Goal: Transaction & Acquisition: Purchase product/service

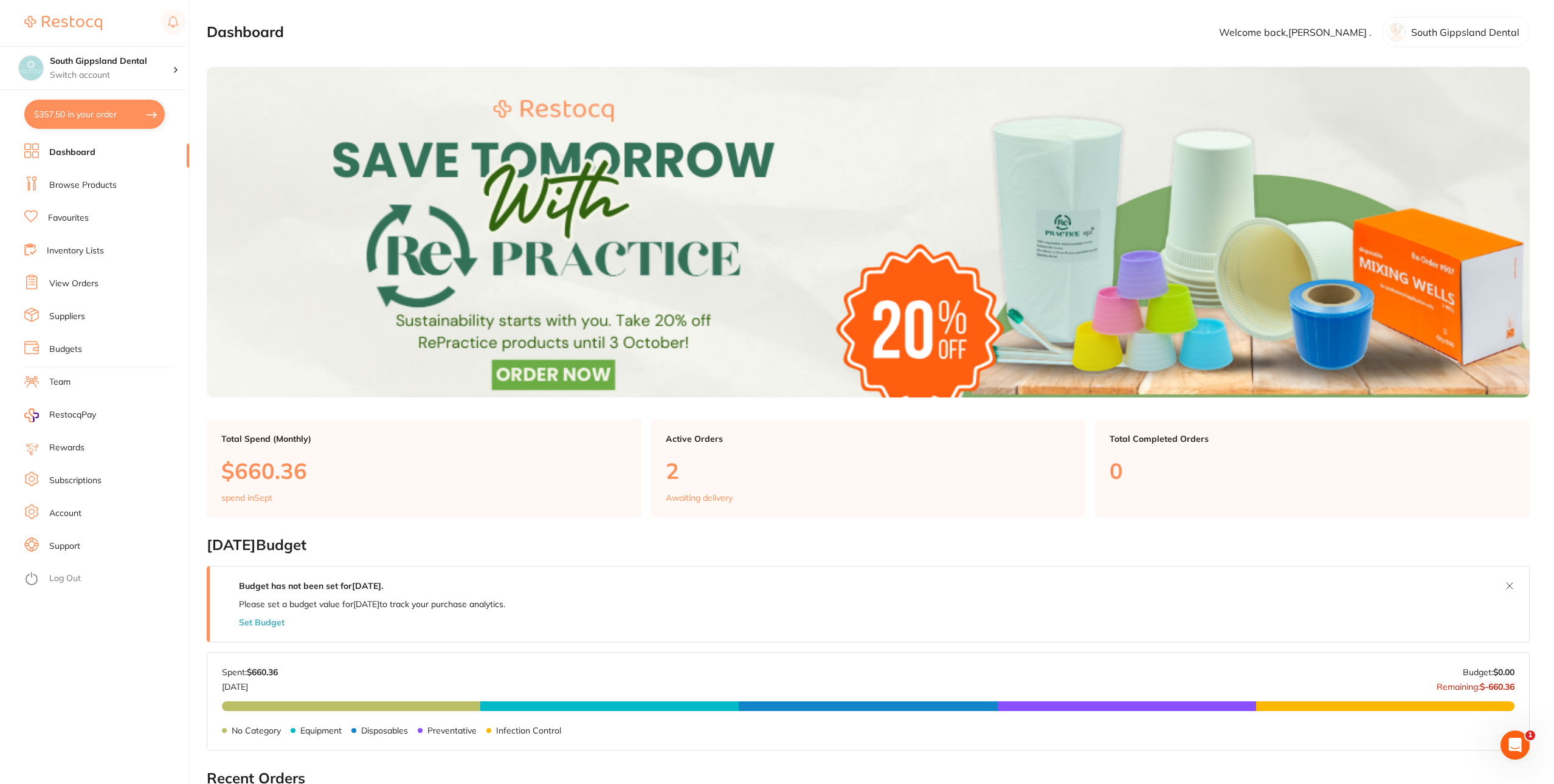
click at [85, 285] on link "View Orders" at bounding box center [74, 284] width 49 height 12
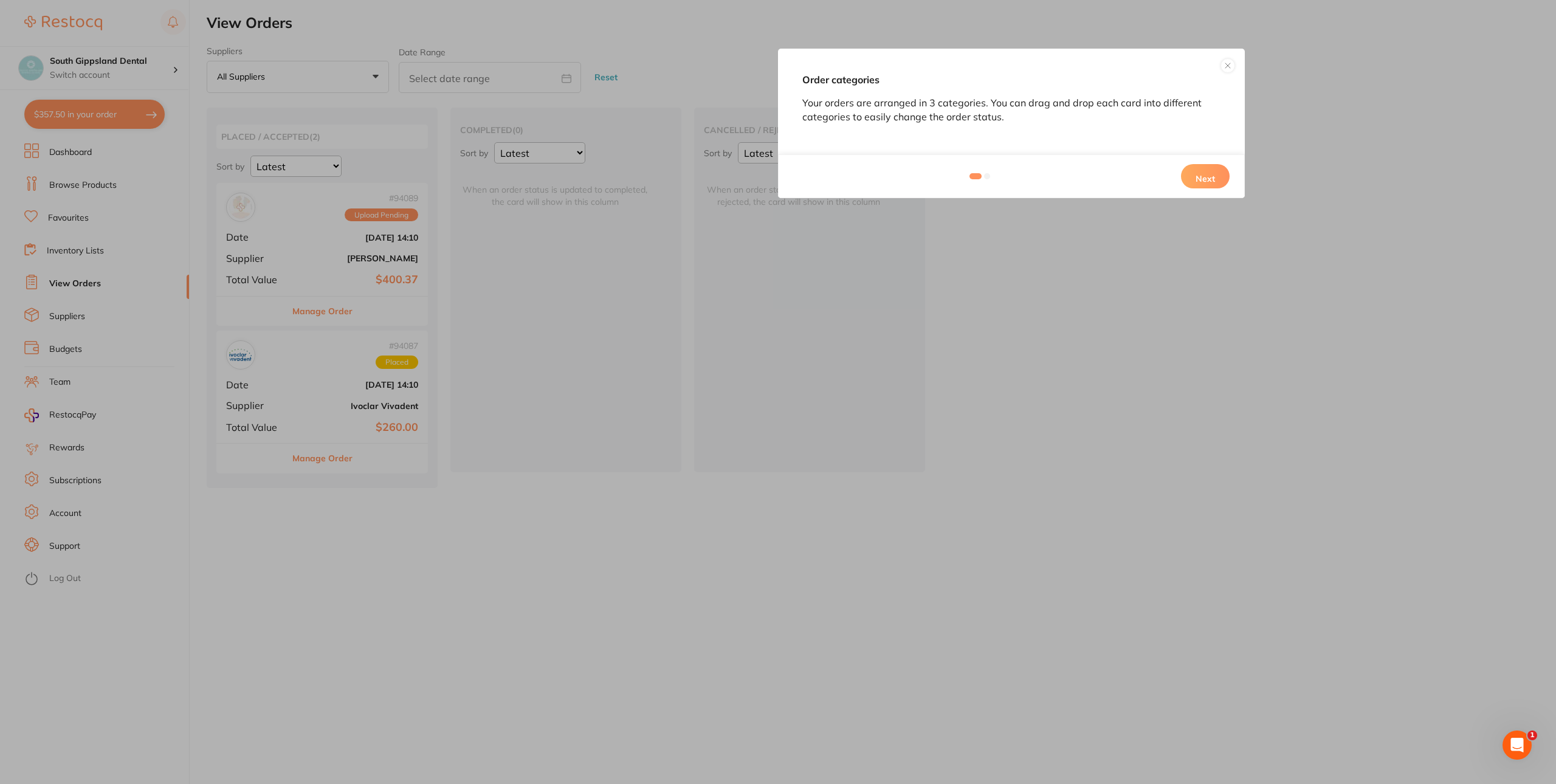
click at [290, 206] on div "Order categories Your orders are arranged in 3 categories. You can drag and dro…" at bounding box center [778, 392] width 1556 height 784
click at [1224, 67] on button at bounding box center [1228, 66] width 15 height 15
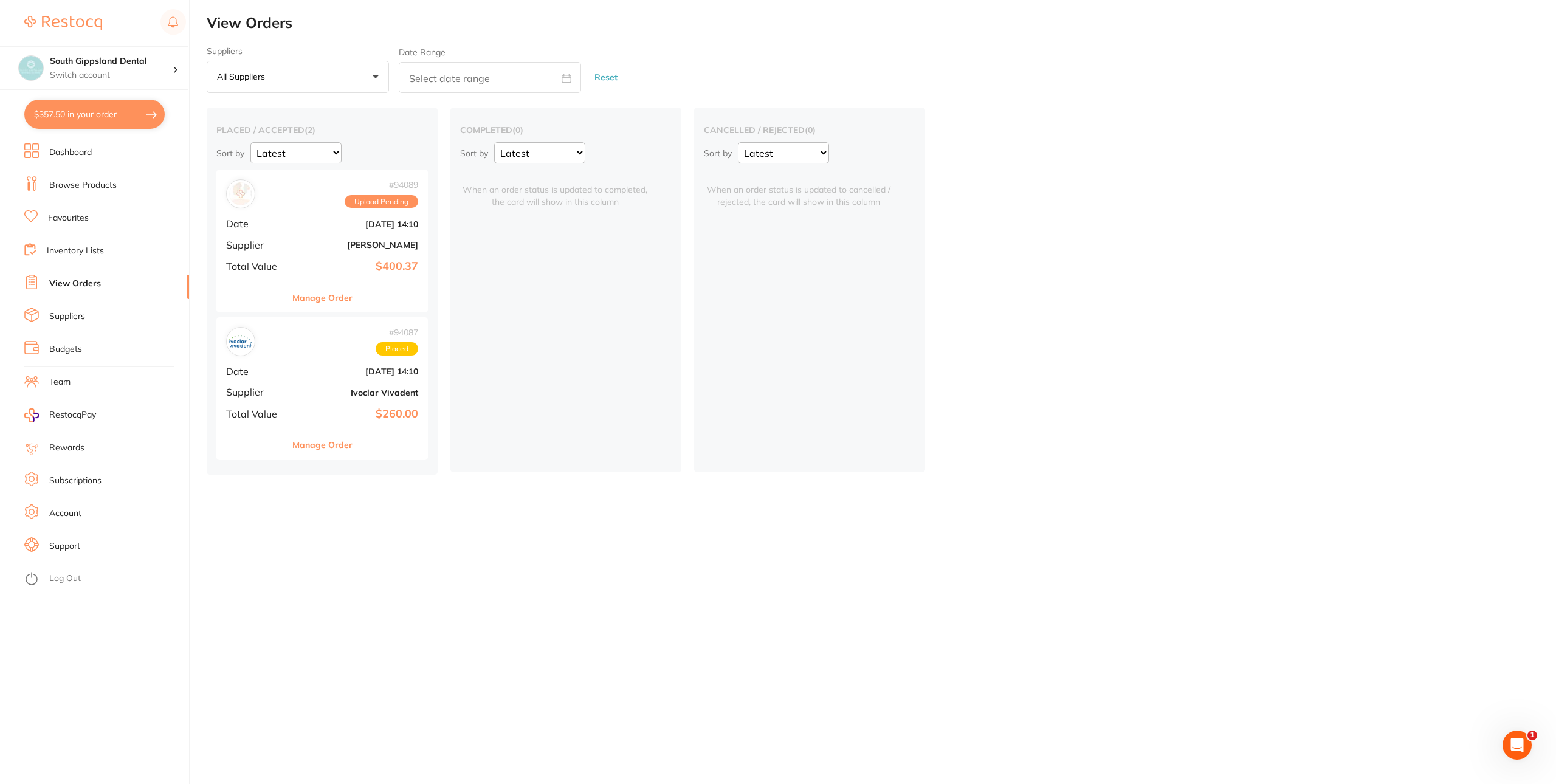
click at [324, 251] on div "# 94089 Upload Pending Date Sept 18 2025, 14:10 Supplier Henry Schein Halas Tot…" at bounding box center [322, 225] width 212 height 113
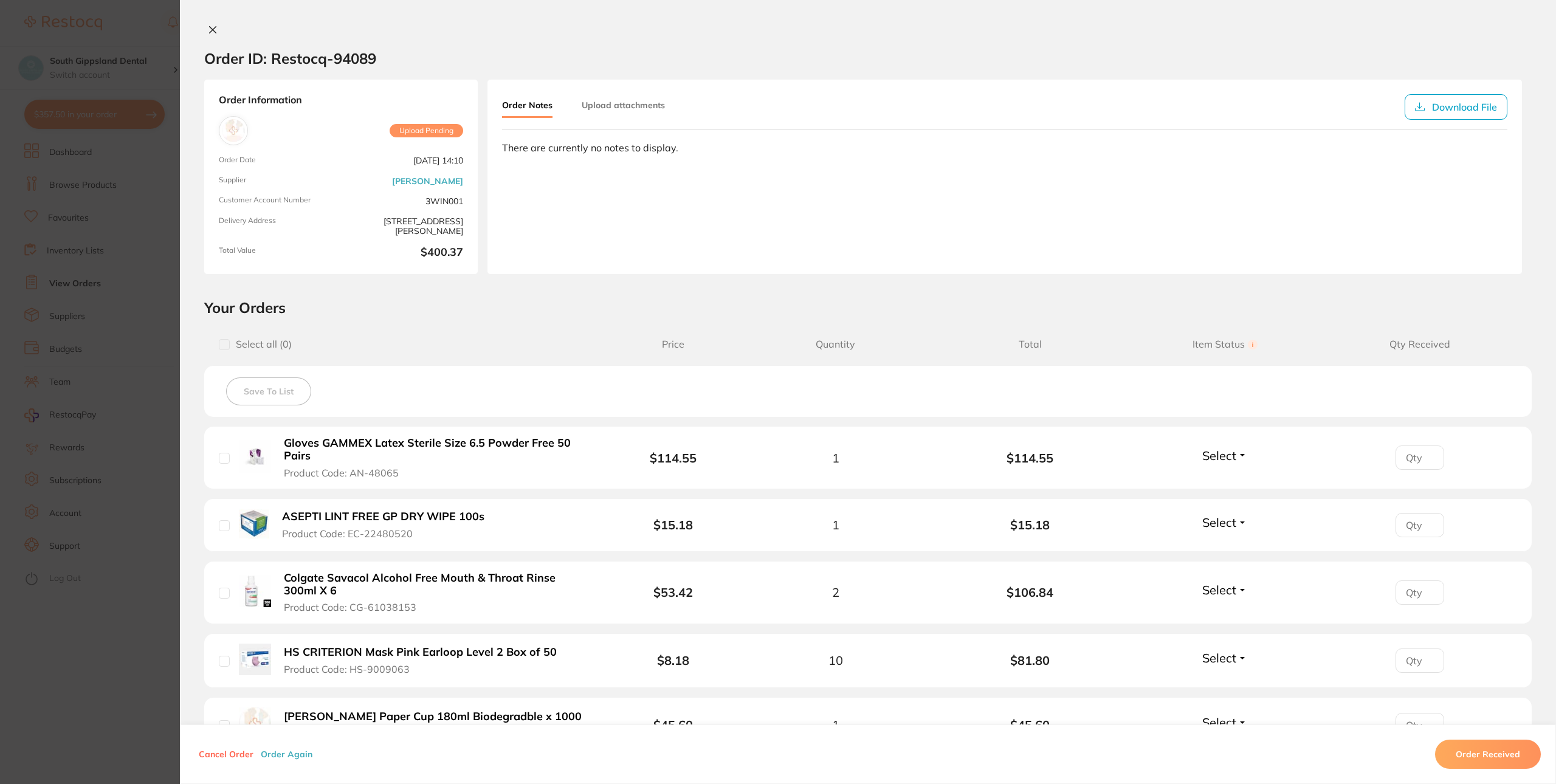
click at [217, 25] on icon at bounding box center [212, 29] width 10 height 10
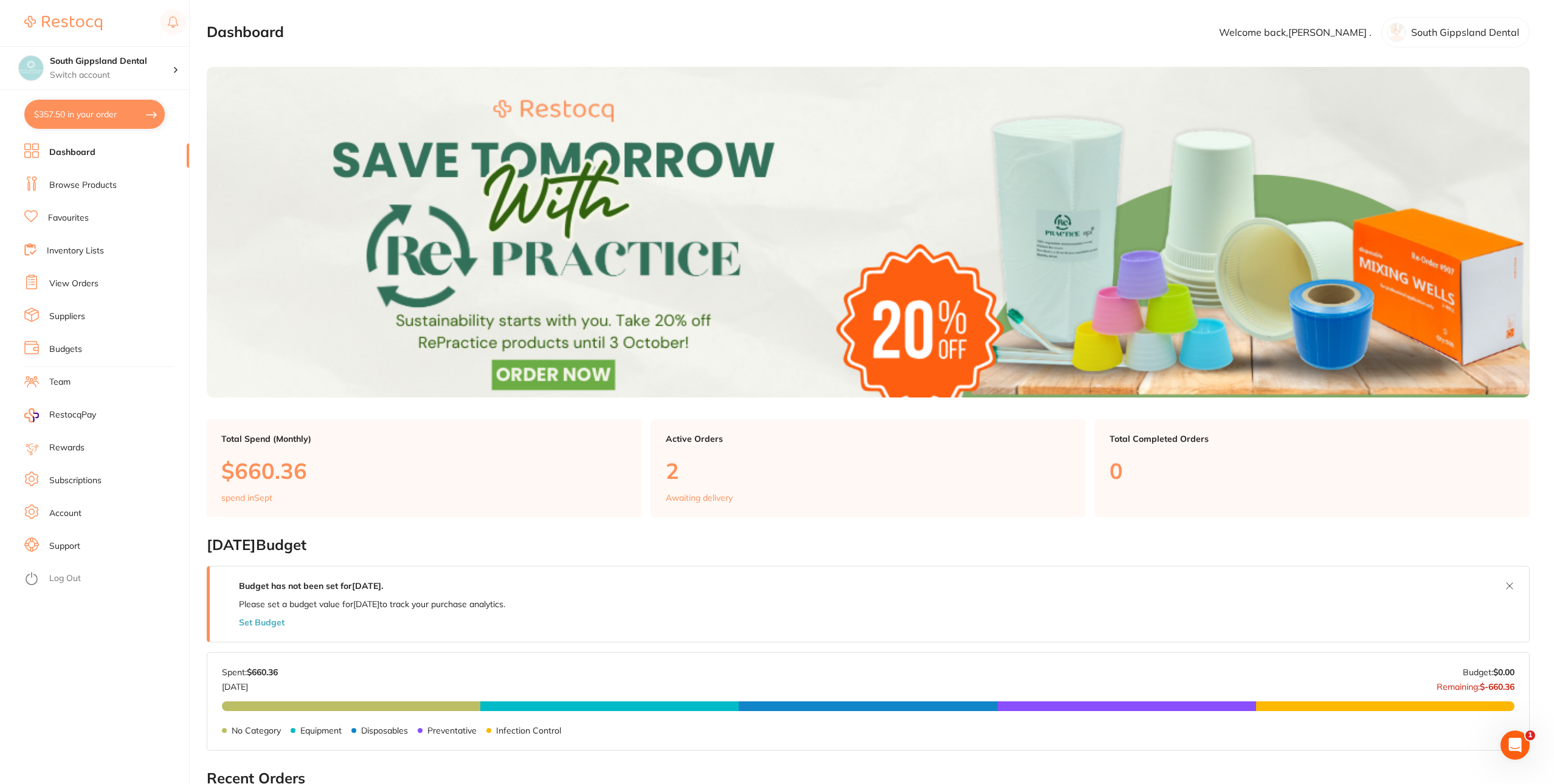
click at [83, 111] on button "$357.50 in your order" at bounding box center [94, 114] width 140 height 29
checkbox input "true"
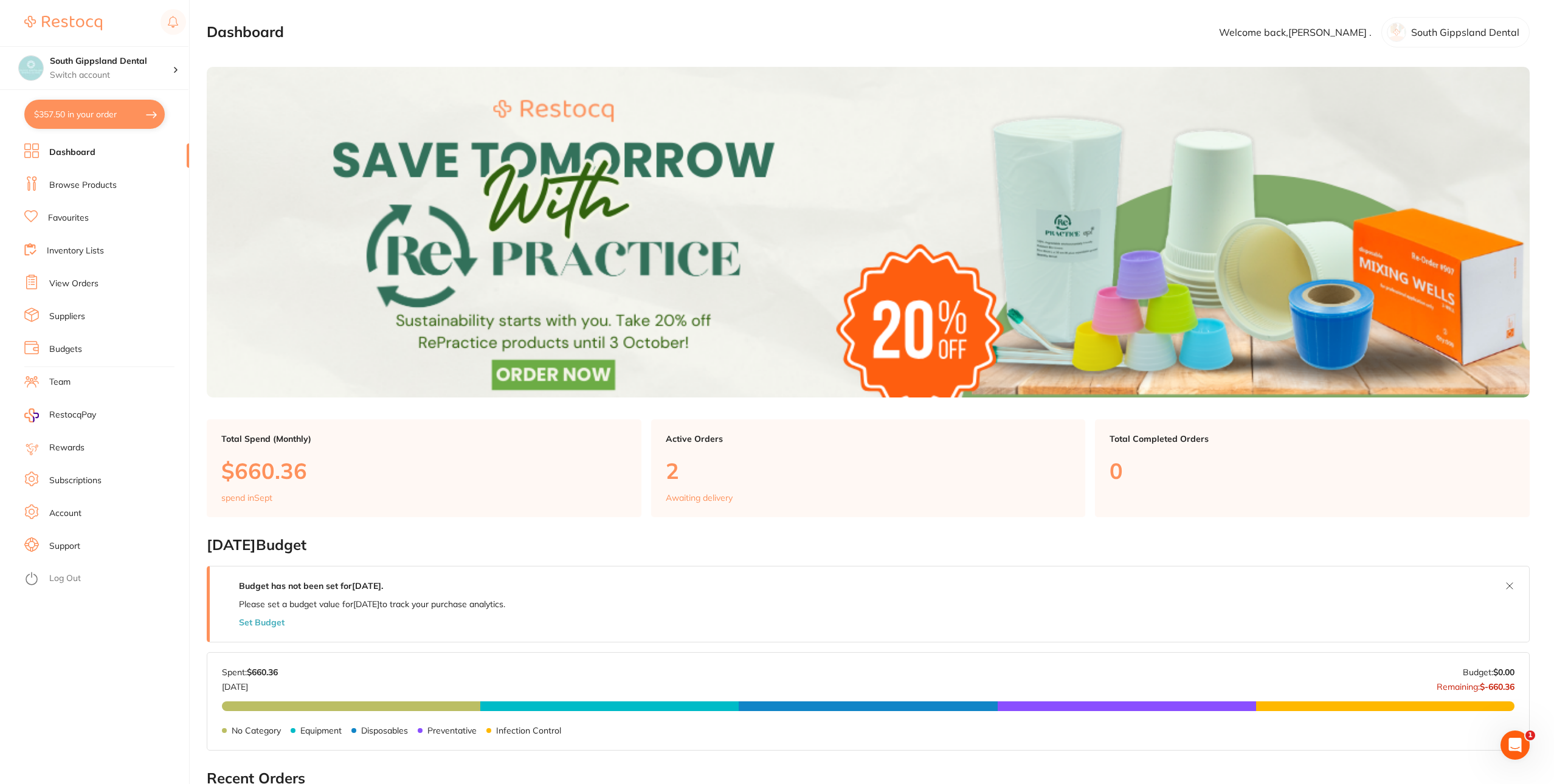
checkbox input "true"
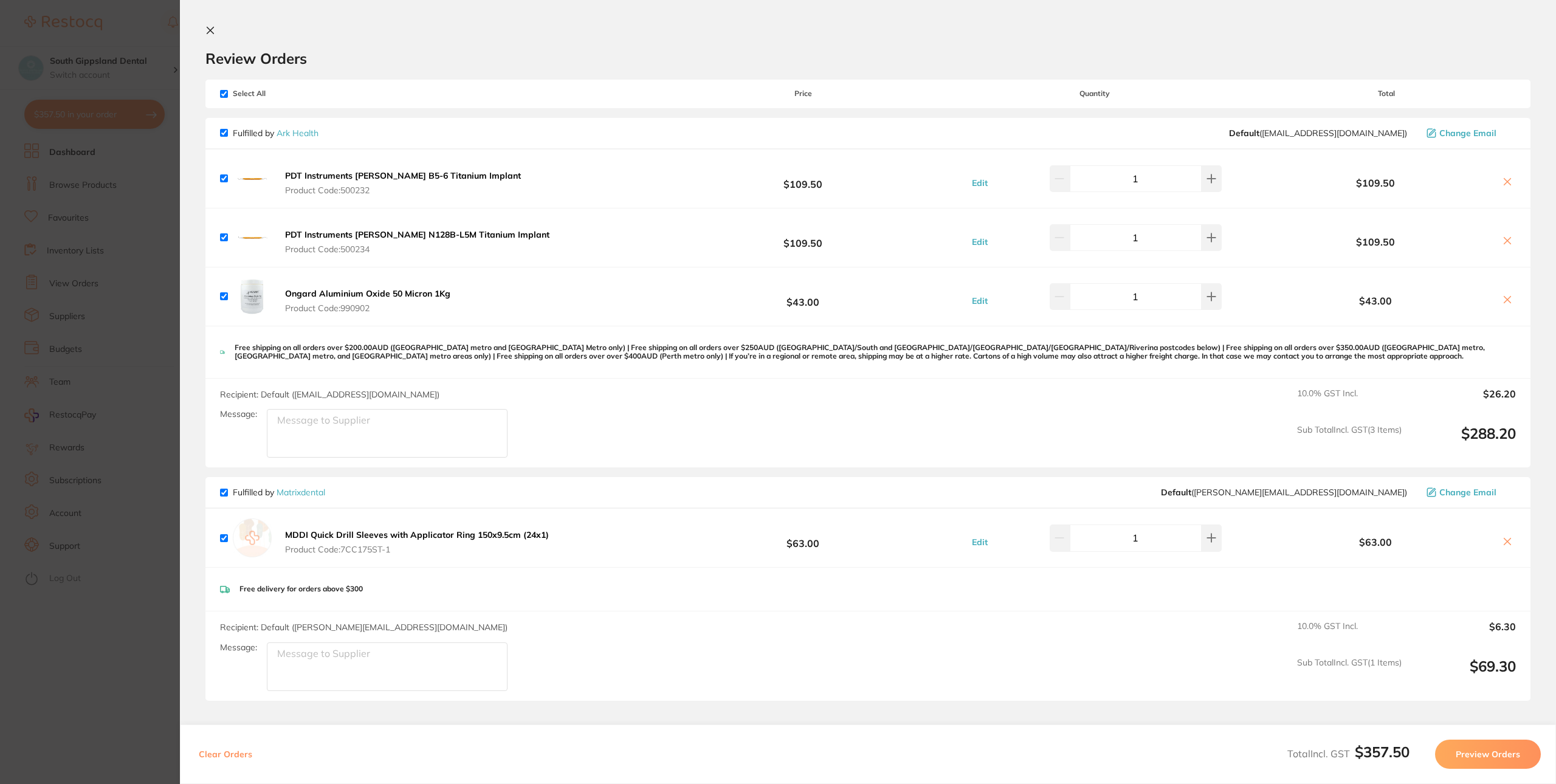
click at [114, 634] on section "Update RRP Set your pre negotiated price for this item. Item Agreed RRP (excl. …" at bounding box center [778, 392] width 1556 height 784
